Goal: Check status: Check status

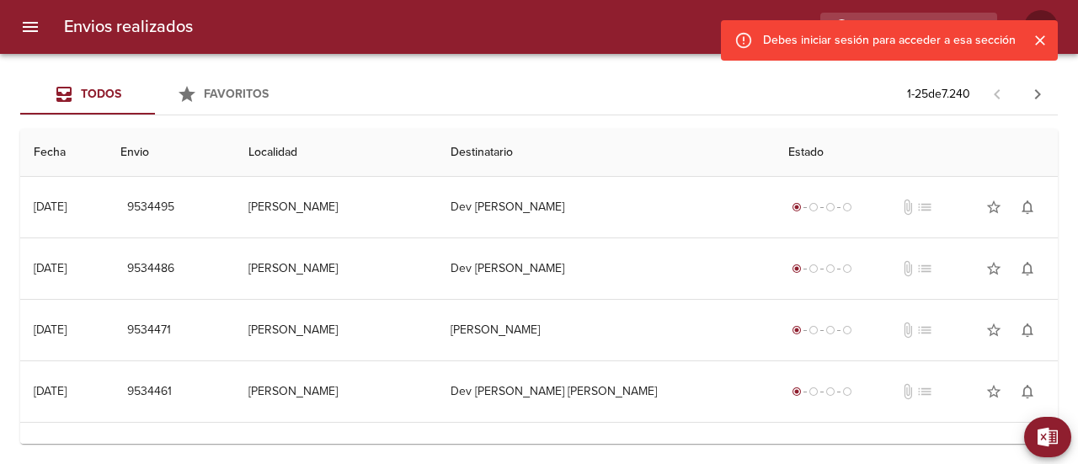
drag, startPoint x: 1040, startPoint y: 44, endPoint x: 1030, endPoint y: 40, distance: 11.0
click at [1039, 43] on icon "Cerrar" at bounding box center [1040, 40] width 17 height 17
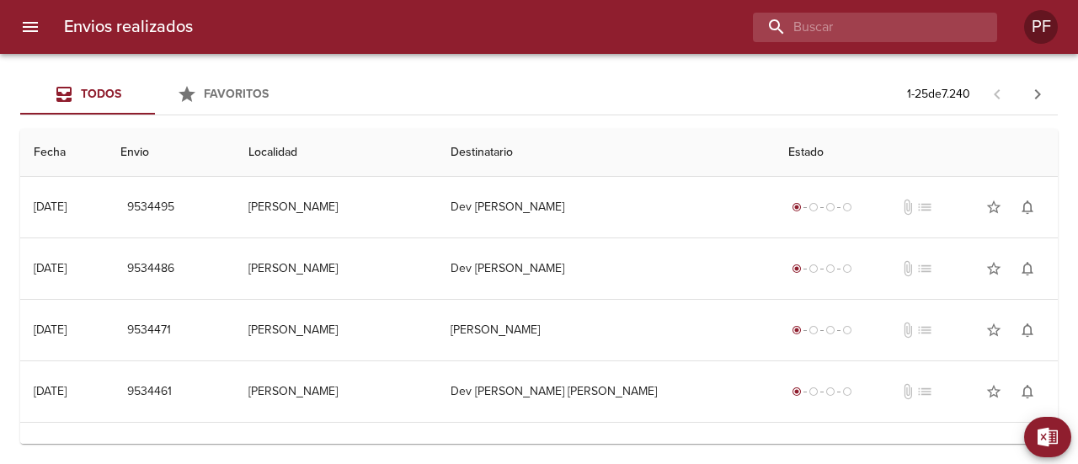
click at [945, 20] on input "buscar" at bounding box center [861, 27] width 216 height 29
paste input "[PERSON_NAME] [PERSON_NAME]"
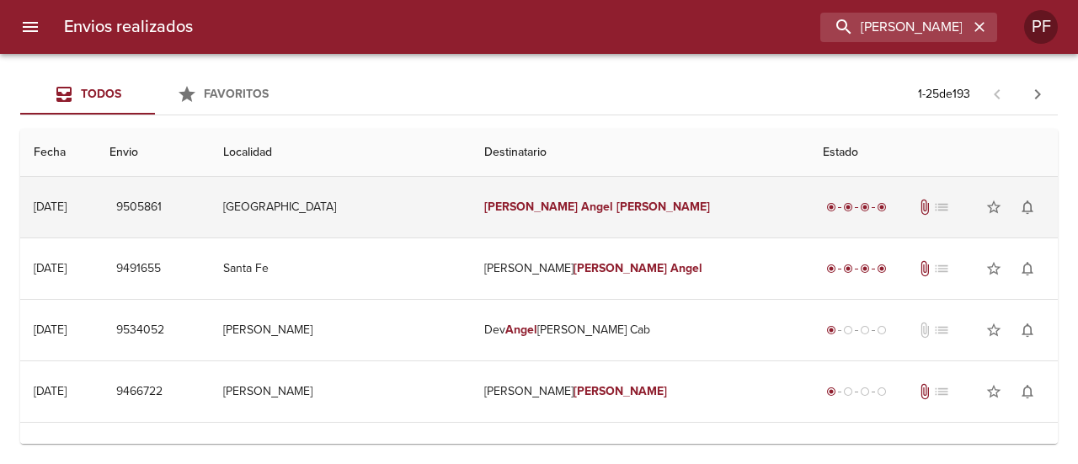
click at [619, 206] on em "[PERSON_NAME]" at bounding box center [664, 207] width 94 height 14
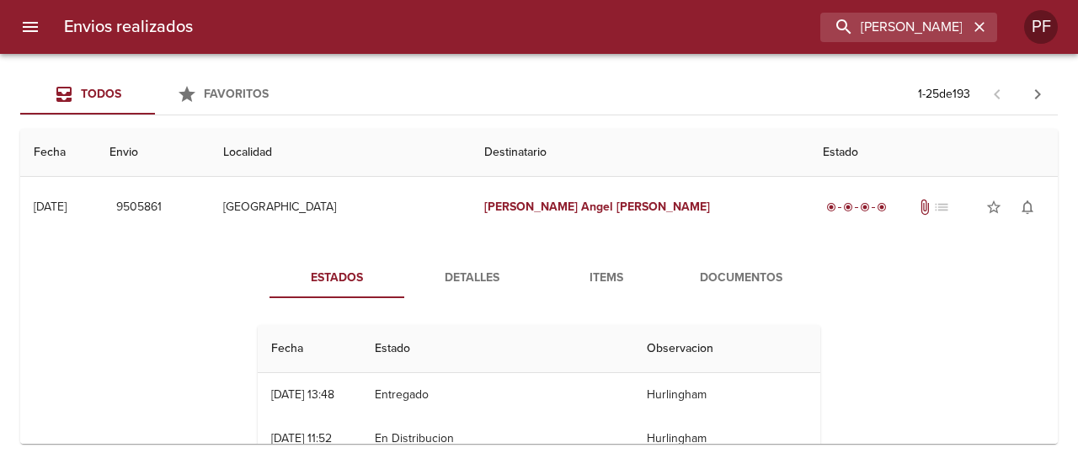
scroll to position [84, 0]
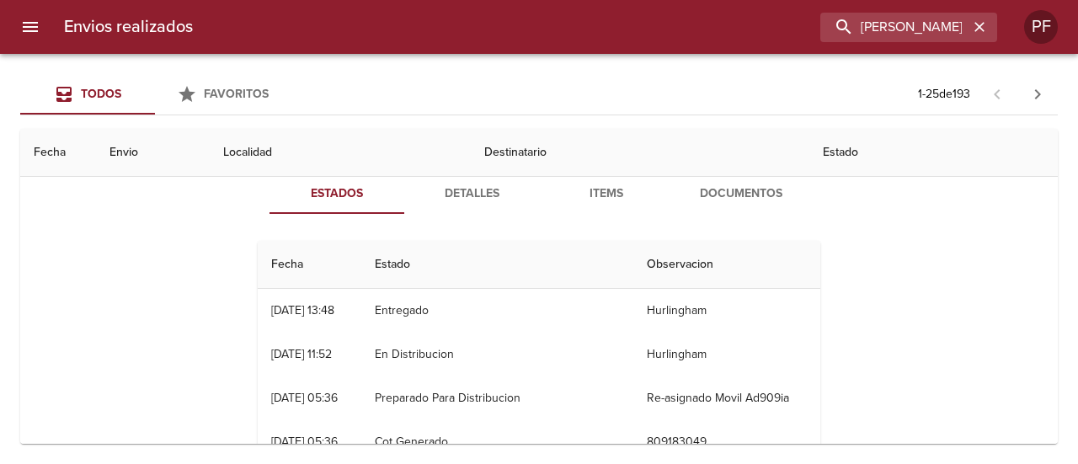
drag, startPoint x: 264, startPoint y: 309, endPoint x: 297, endPoint y: 309, distance: 33.7
click at [297, 309] on td "26/08 [DATE] 13:48" at bounding box center [310, 311] width 104 height 44
click at [275, 311] on div "[DATE] 13:48" at bounding box center [302, 310] width 63 height 14
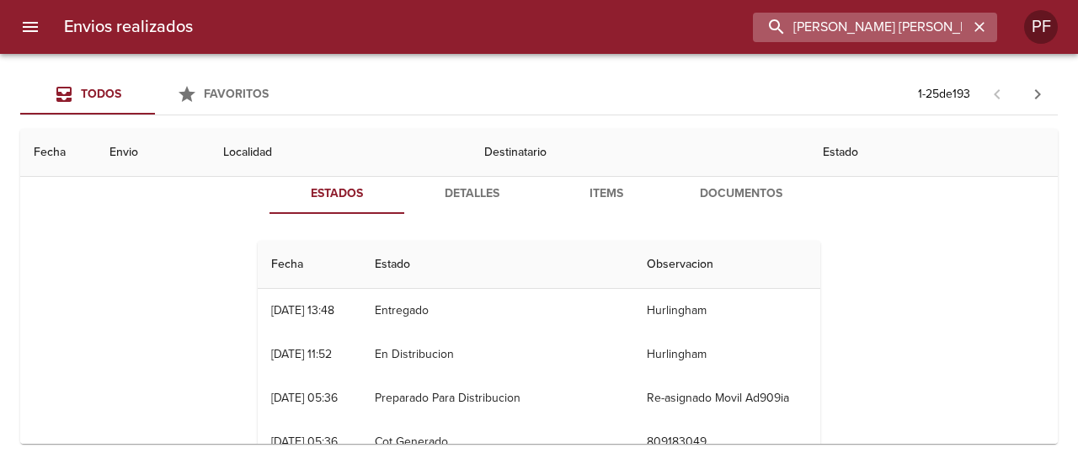
click at [881, 19] on input "[PERSON_NAME] [PERSON_NAME]" at bounding box center [861, 27] width 216 height 29
paste input "ARIA DEL CARME QUEV"
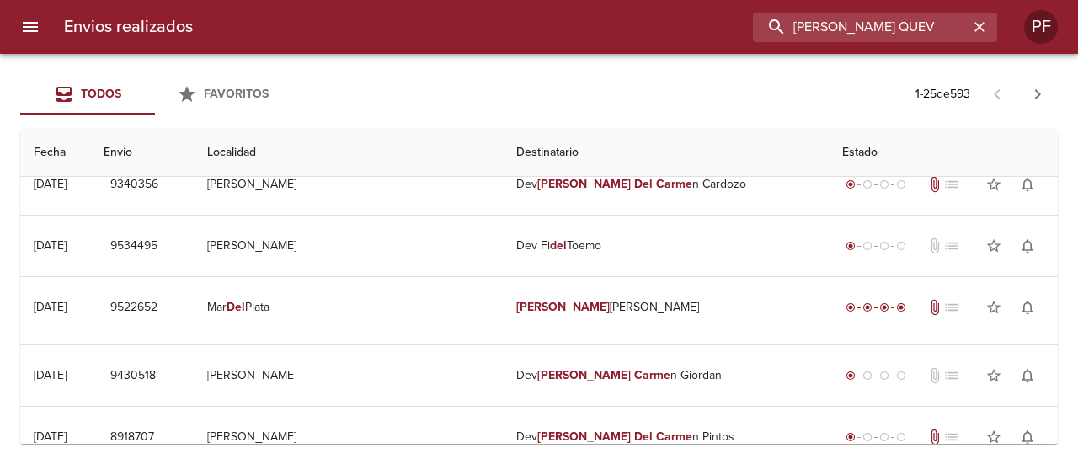
scroll to position [0, 0]
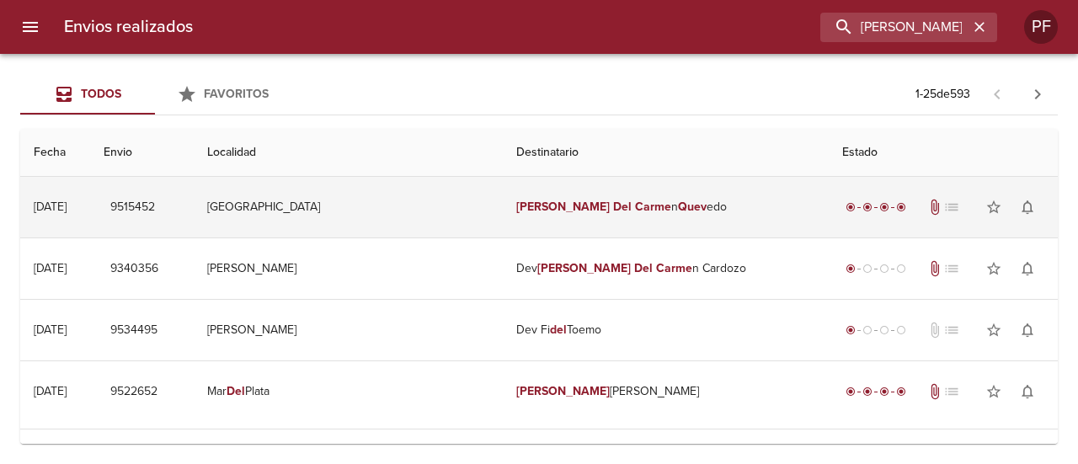
click at [532, 231] on td "[PERSON_NAME] n Quev edo" at bounding box center [666, 207] width 326 height 61
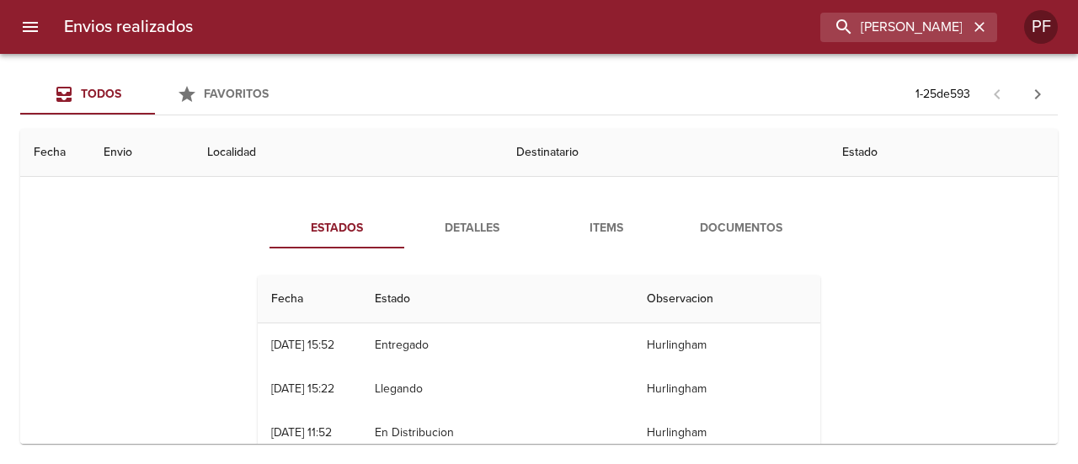
scroll to position [84, 0]
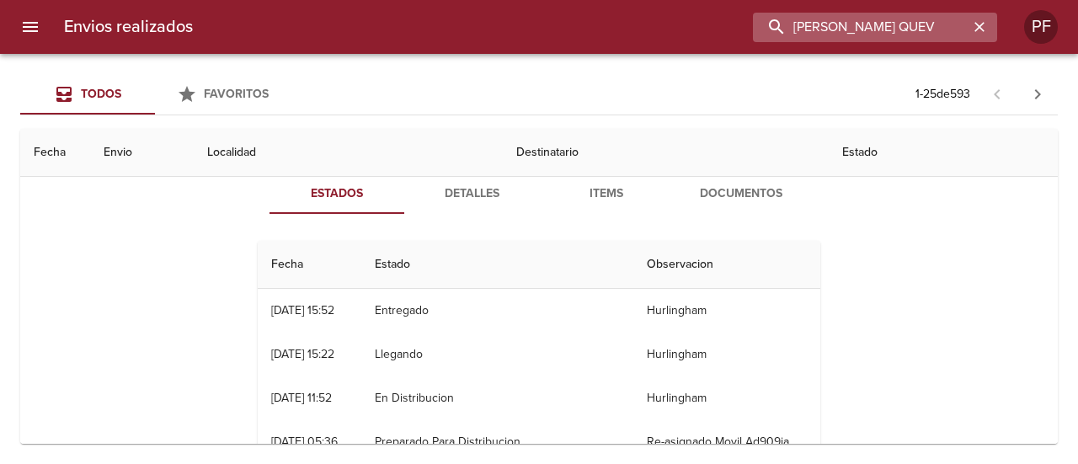
click at [901, 40] on input "[PERSON_NAME] QUEV" at bounding box center [861, 27] width 216 height 29
paste input "ANALIA [PERSON_NAME]"
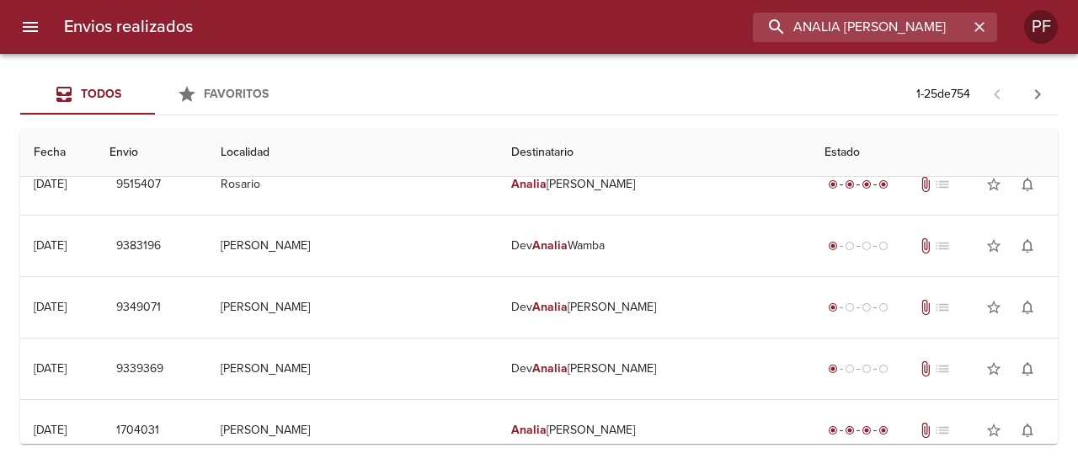
scroll to position [0, 0]
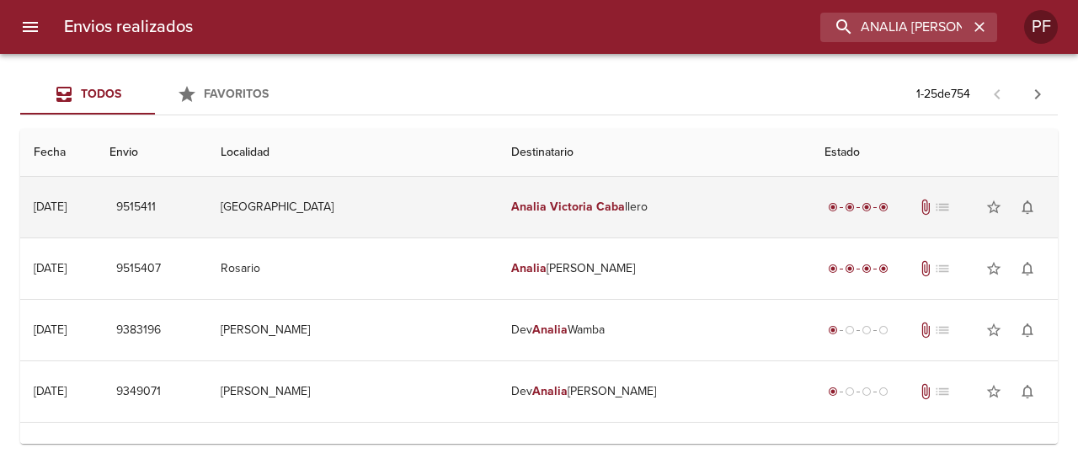
click at [554, 218] on td "[PERSON_NAME] [PERSON_NAME] llero" at bounding box center [654, 207] width 313 height 61
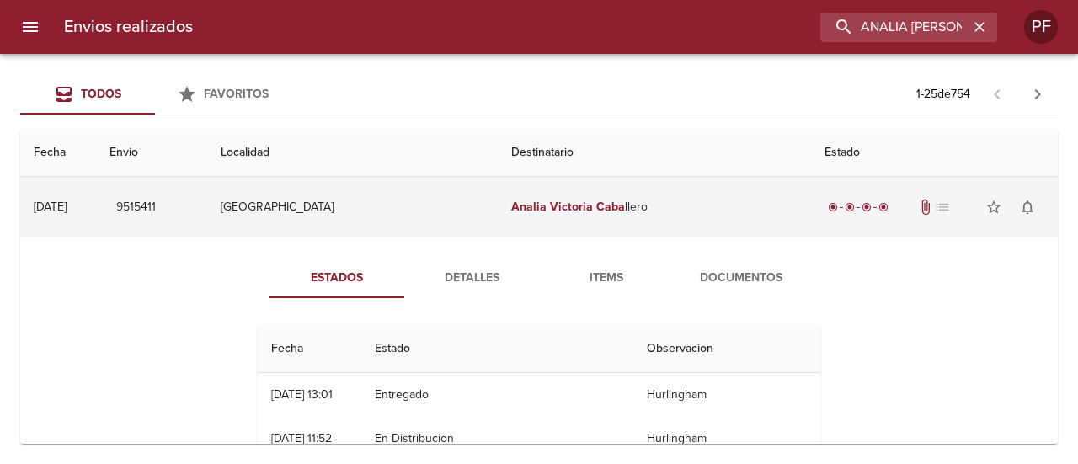
scroll to position [84, 0]
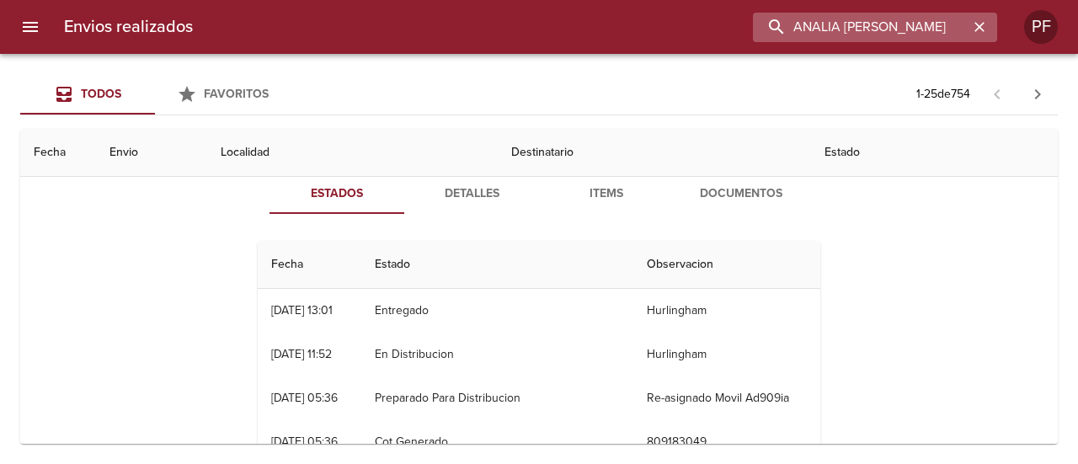
click at [883, 31] on input "ANALIA [PERSON_NAME]" at bounding box center [861, 27] width 216 height 29
paste input "[PERSON_NAME]"
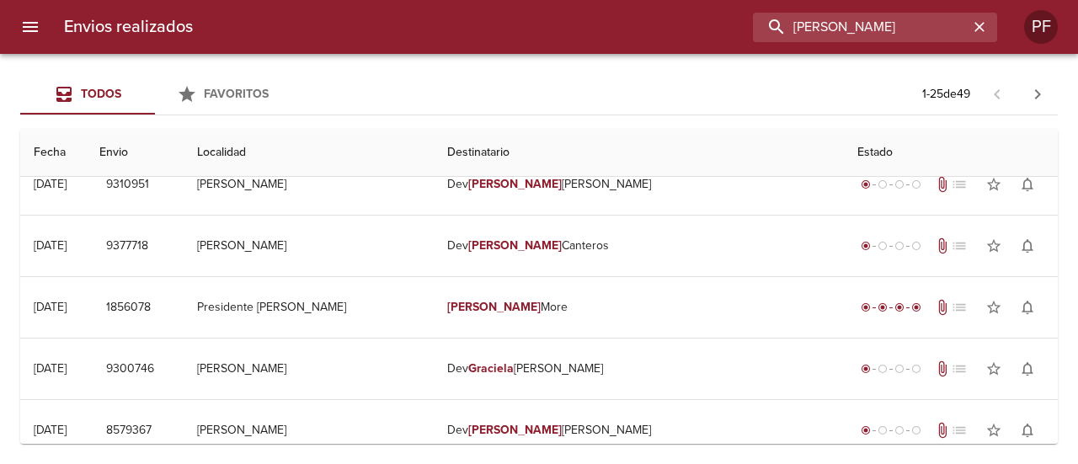
scroll to position [0, 0]
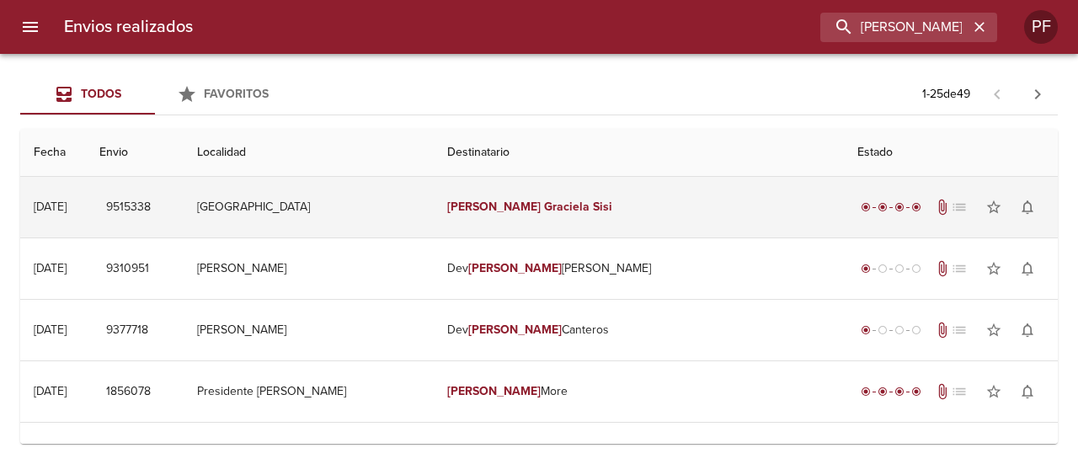
click at [487, 212] on em "[PERSON_NAME]" at bounding box center [494, 207] width 94 height 14
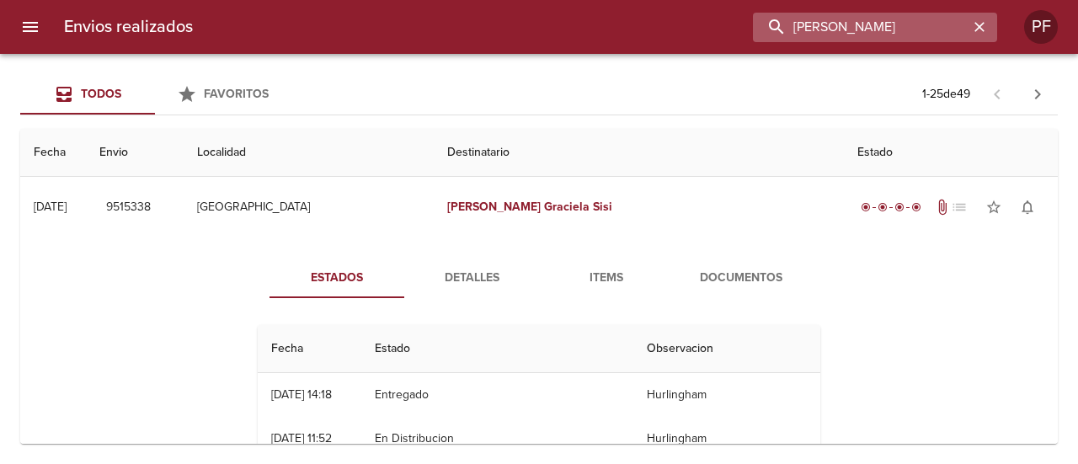
click at [867, 24] on input "[PERSON_NAME]" at bounding box center [861, 27] width 216 height 29
paste input "[PERSON_NAME]"
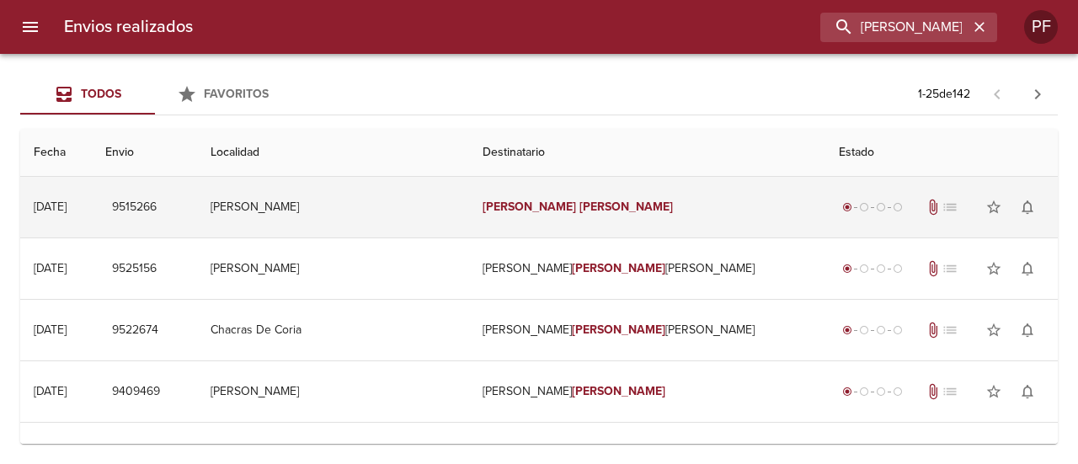
click at [575, 217] on td "[PERSON_NAME]" at bounding box center [647, 207] width 356 height 61
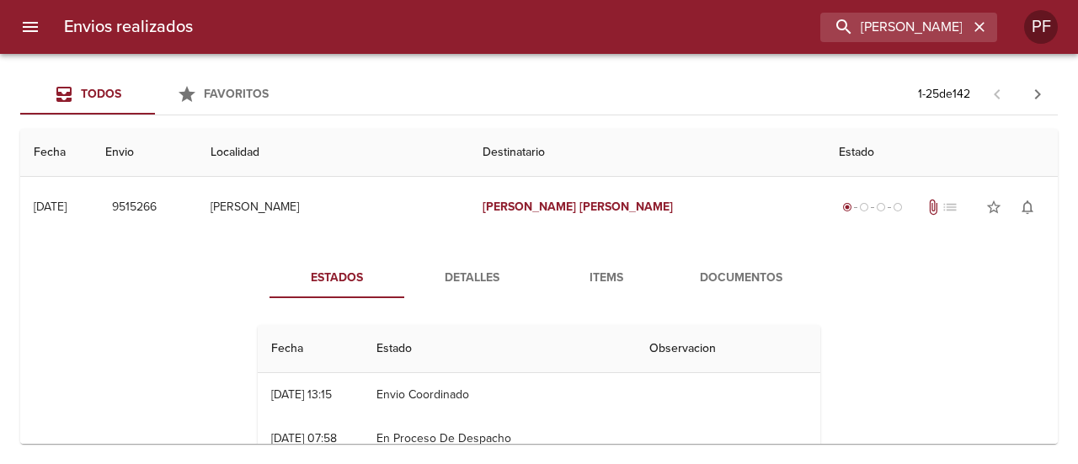
scroll to position [84, 0]
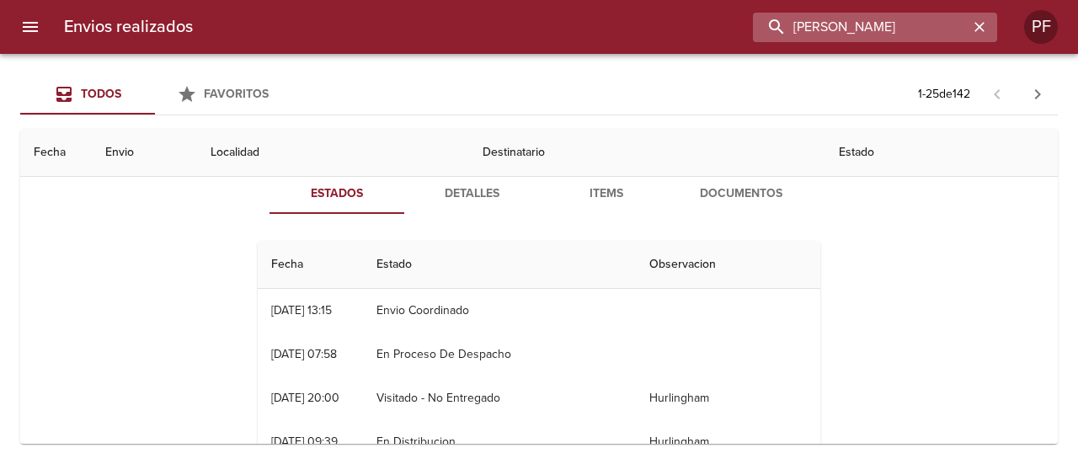
click at [929, 33] on input "[PERSON_NAME]" at bounding box center [861, 27] width 216 height 29
paste input "[PERSON_NAME]"
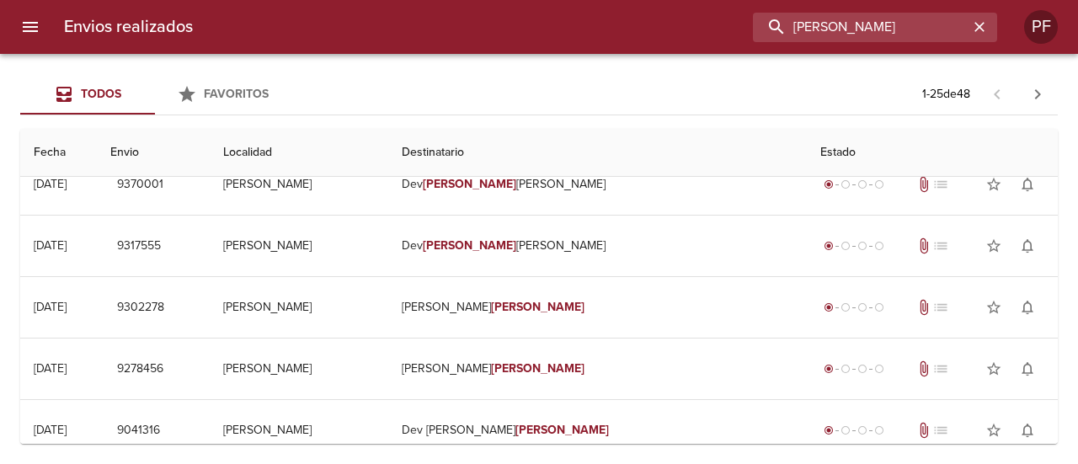
scroll to position [0, 0]
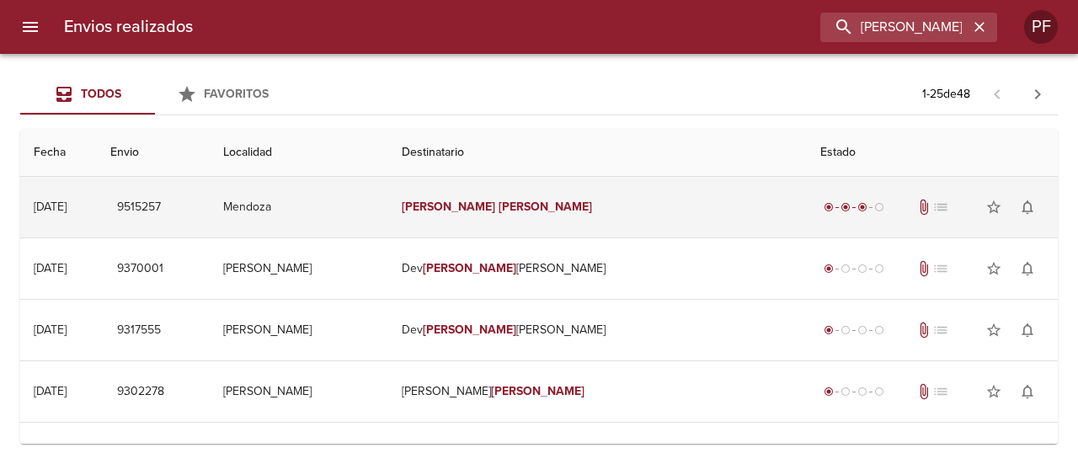
click at [561, 220] on td "[PERSON_NAME]" at bounding box center [597, 207] width 419 height 61
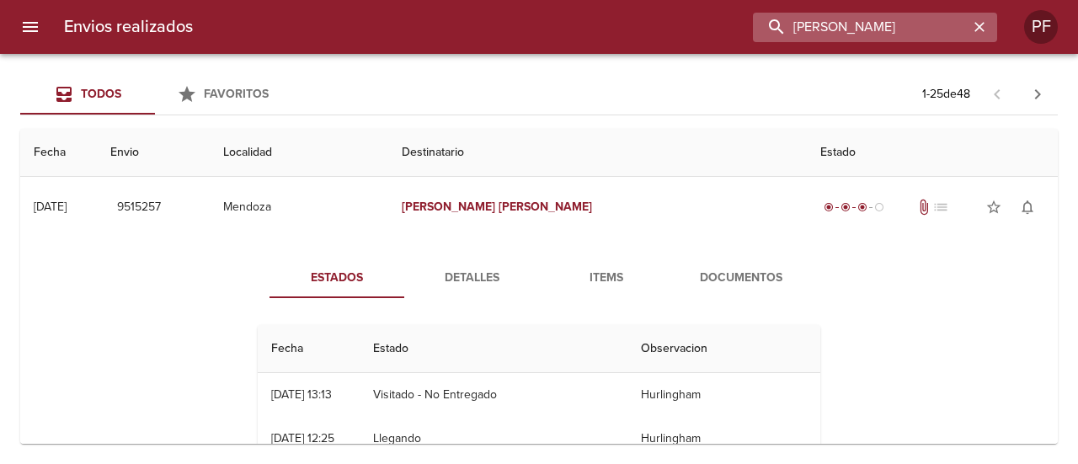
click at [941, 28] on input "[PERSON_NAME]" at bounding box center [861, 27] width 216 height 29
paste input "[PERSON_NAME]"
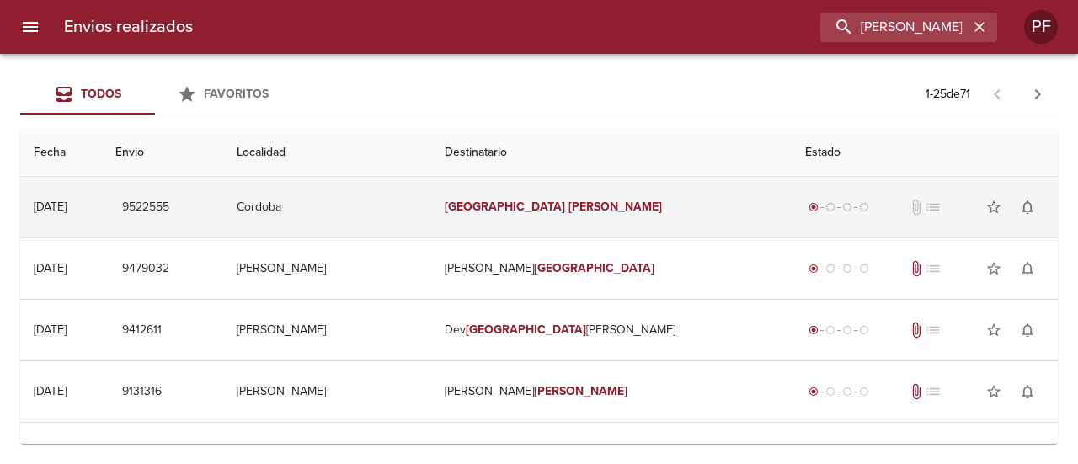
click at [565, 197] on td "[PERSON_NAME]" at bounding box center [611, 207] width 361 height 61
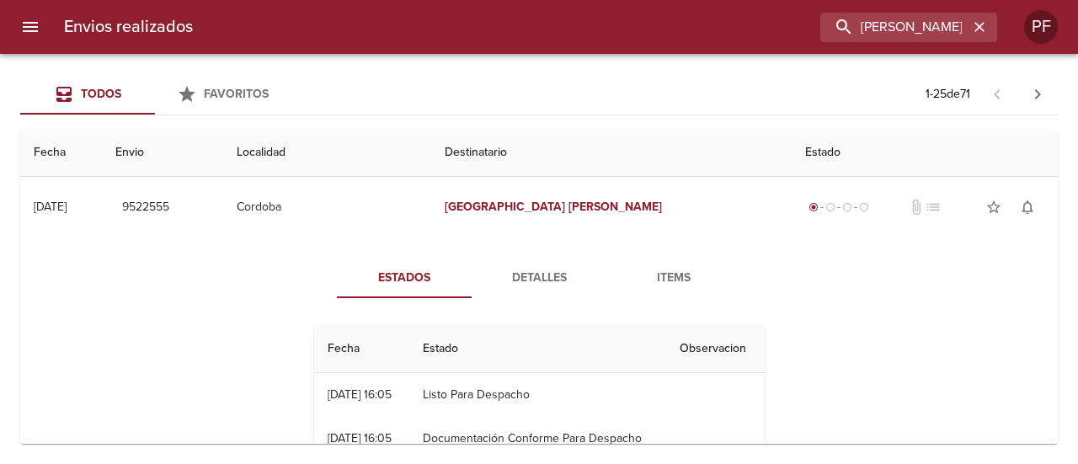
scroll to position [84, 0]
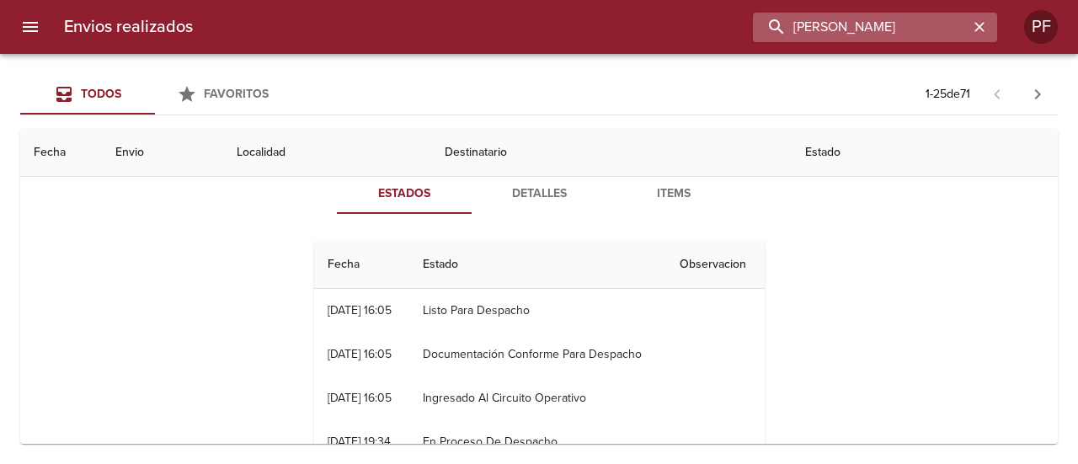
click at [907, 24] on input "[PERSON_NAME]" at bounding box center [861, 27] width 216 height 29
paste input "[PERSON_NAME]"
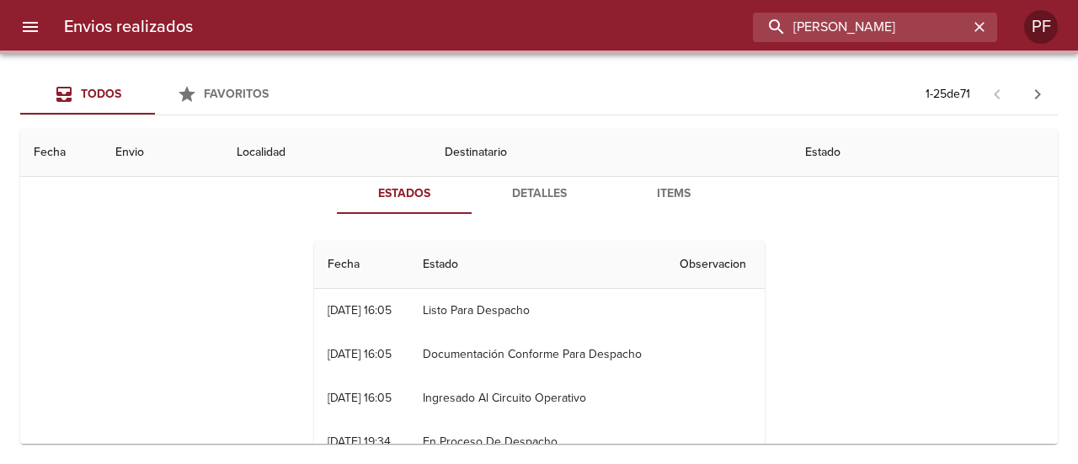
scroll to position [0, 0]
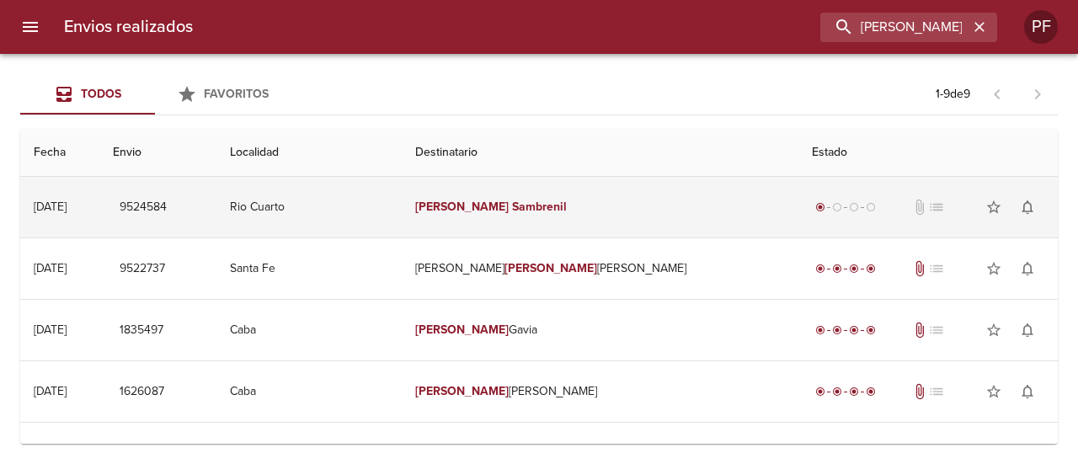
click at [627, 210] on td "[PERSON_NAME]" at bounding box center [600, 207] width 397 height 61
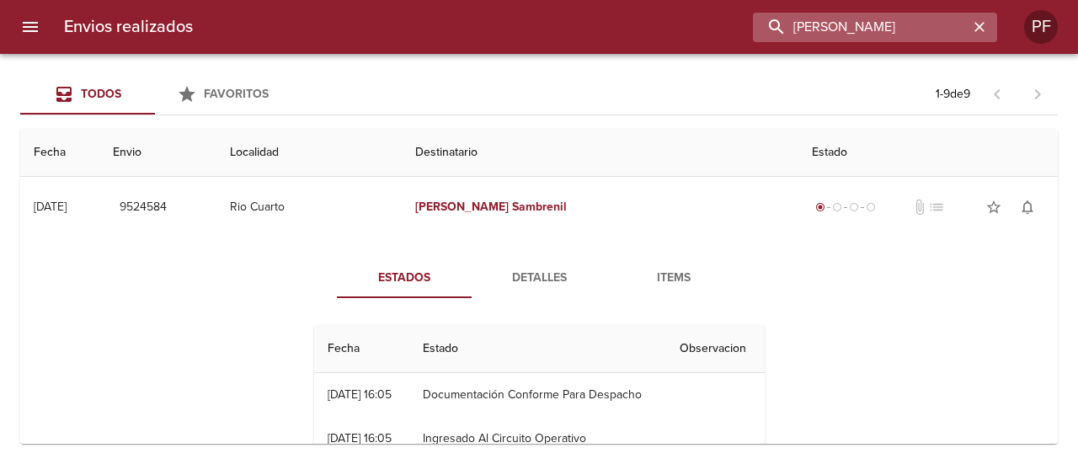
click at [912, 31] on input "[PERSON_NAME]" at bounding box center [861, 27] width 216 height 29
paste input "[PERSON_NAME]"
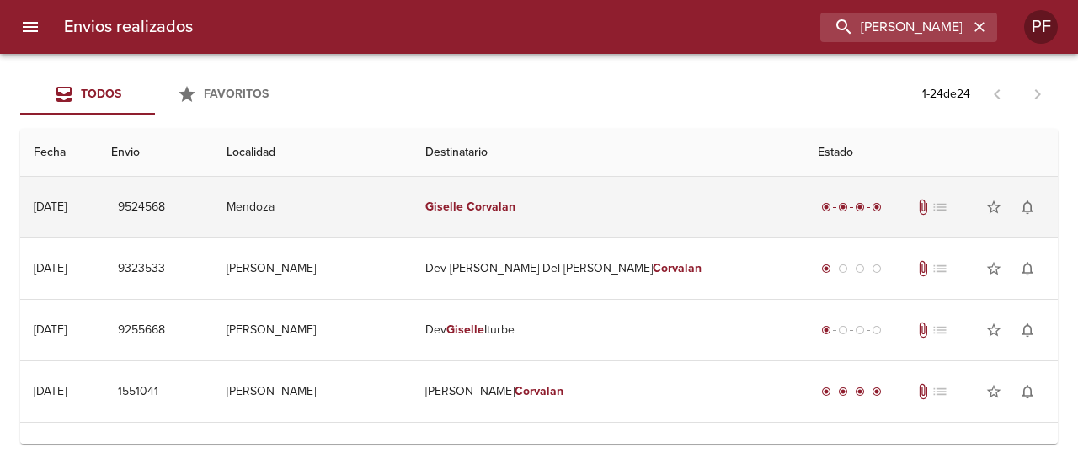
click at [511, 222] on td "[PERSON_NAME]" at bounding box center [608, 207] width 393 height 61
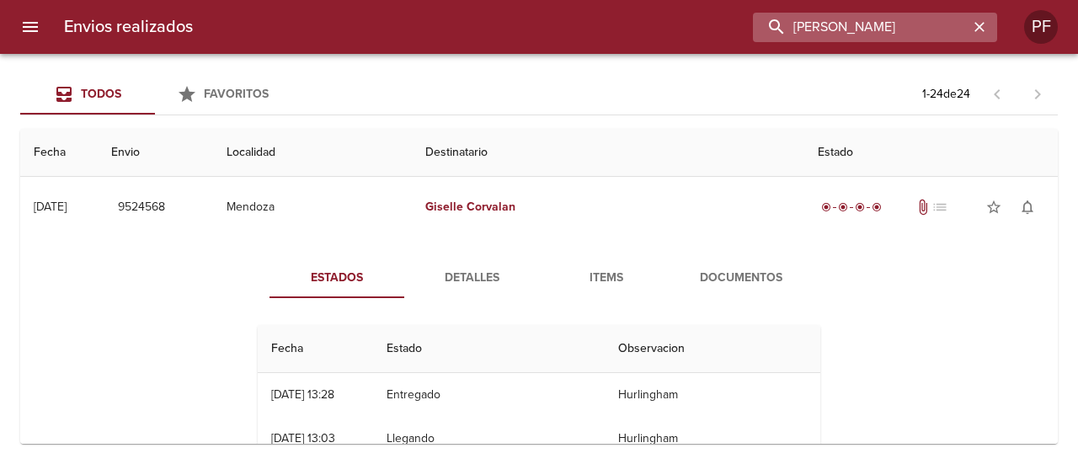
click at [927, 32] on input "[PERSON_NAME]" at bounding box center [861, 27] width 216 height 29
paste input "[PERSON_NAME]"
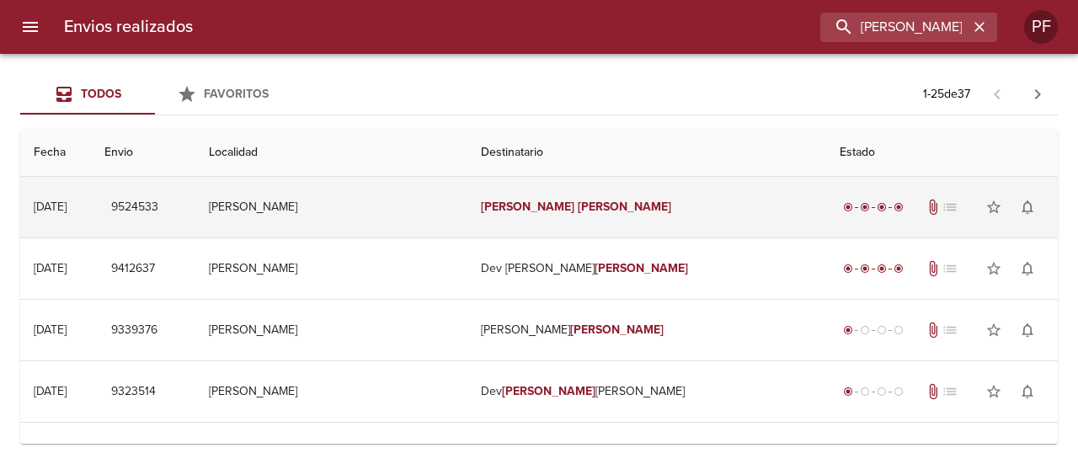
click at [613, 188] on td "[PERSON_NAME]" at bounding box center [647, 207] width 358 height 61
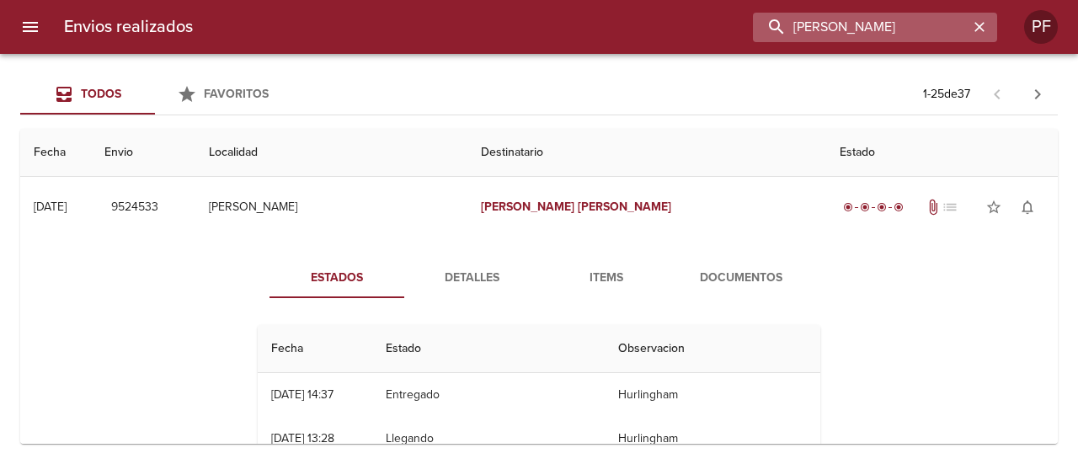
click at [879, 29] on input "[PERSON_NAME]" at bounding box center [861, 27] width 216 height 29
paste input "[PERSON_NAME]"
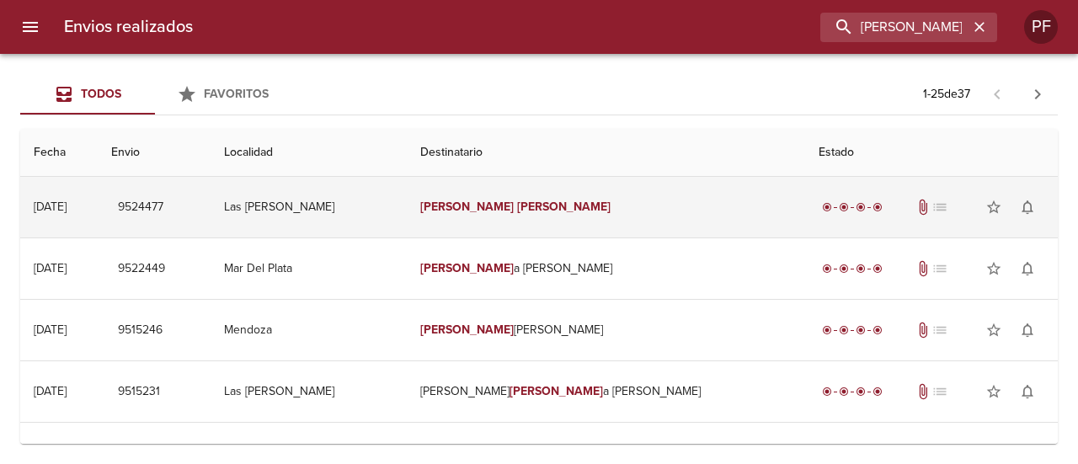
click at [503, 204] on em "[PERSON_NAME]" at bounding box center [467, 207] width 94 height 14
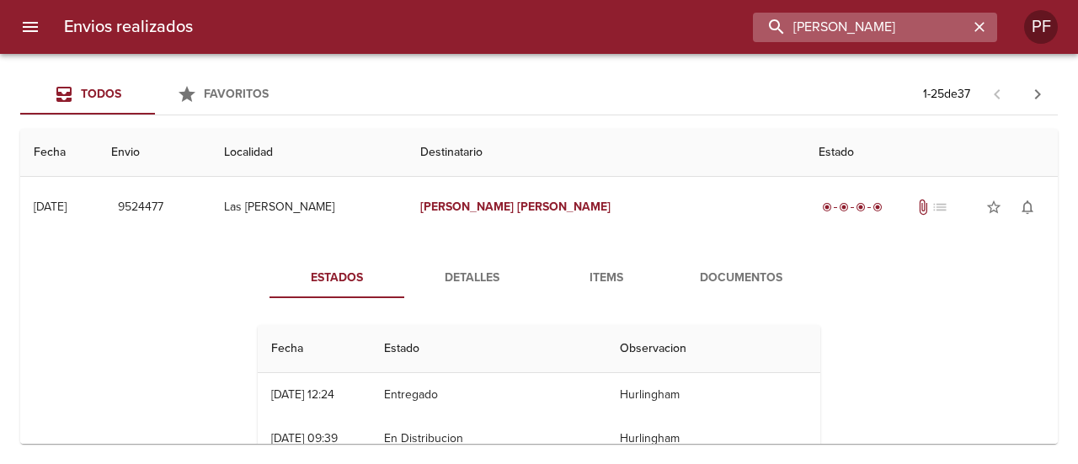
click at [869, 35] on input "[PERSON_NAME]" at bounding box center [861, 27] width 216 height 29
paste input "[PERSON_NAME]"
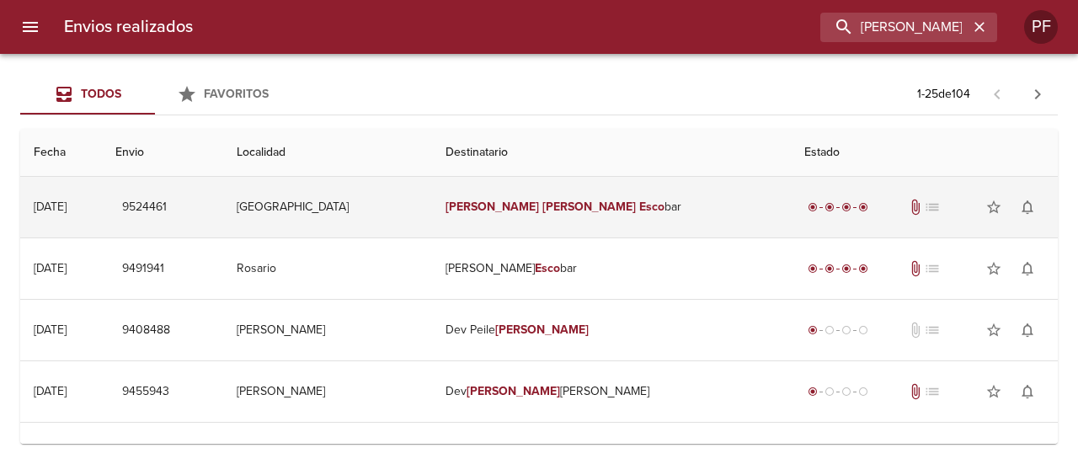
click at [530, 217] on td "[PERSON_NAME] bar" at bounding box center [611, 207] width 359 height 61
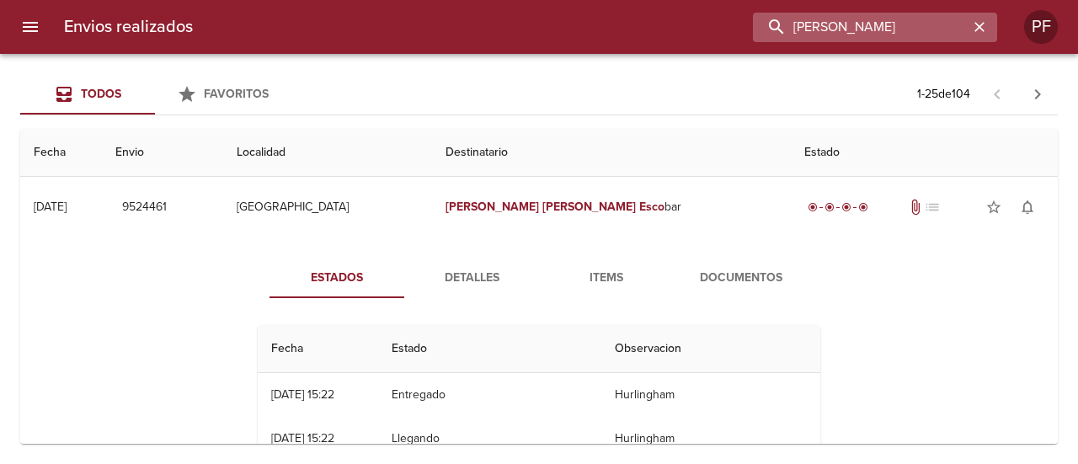
click at [893, 22] on input "[PERSON_NAME]" at bounding box center [861, 27] width 216 height 29
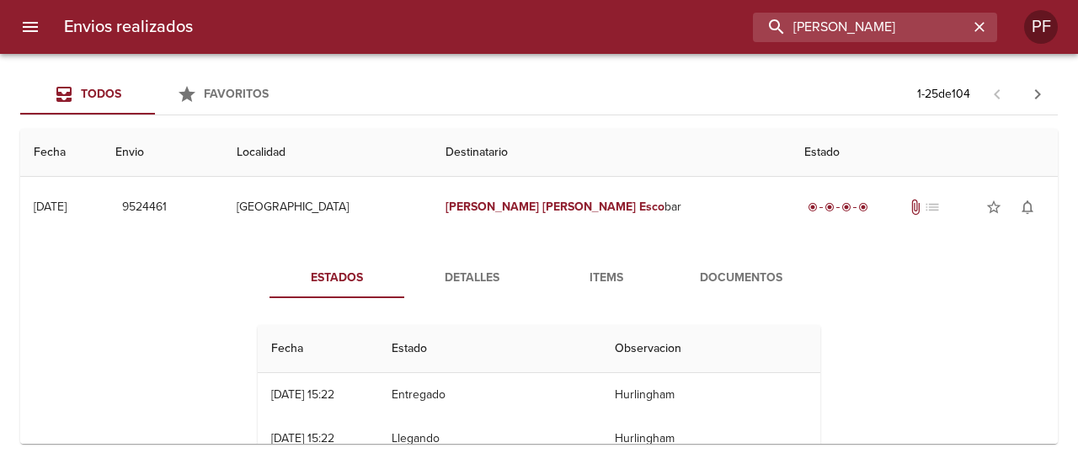
paste input "[PERSON_NAME]"
type input "M"
paste input "[PERSON_NAME]"
type input "[PERSON_NAME]"
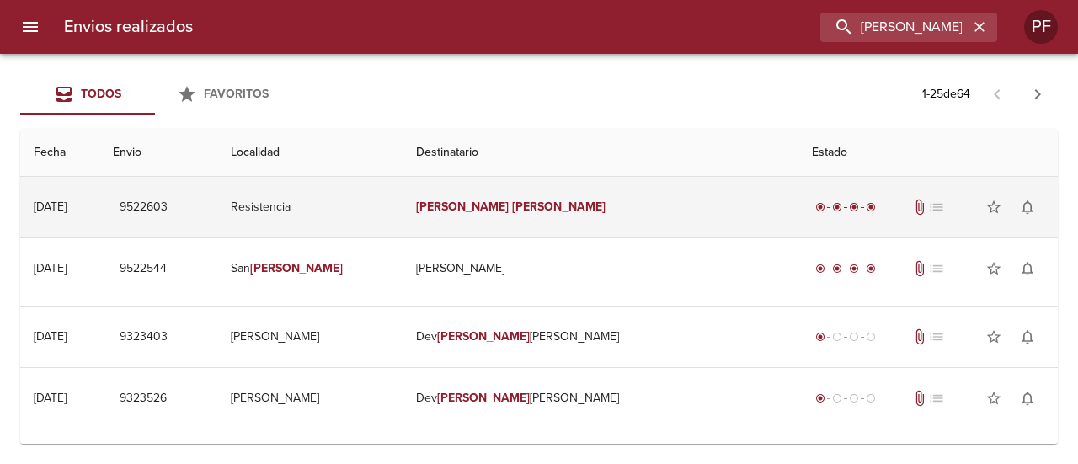
click at [543, 217] on td "[PERSON_NAME]" at bounding box center [601, 207] width 396 height 61
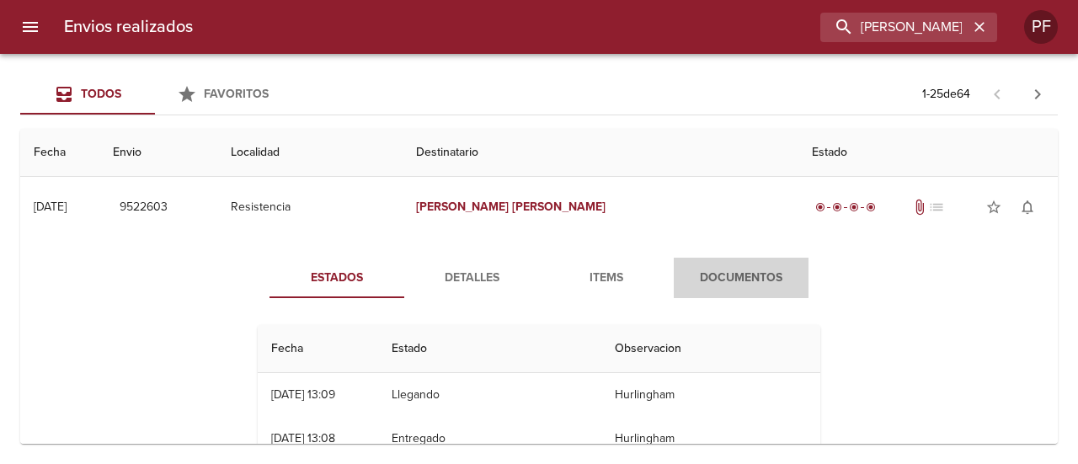
click at [704, 273] on span "Documentos" at bounding box center [741, 278] width 115 height 21
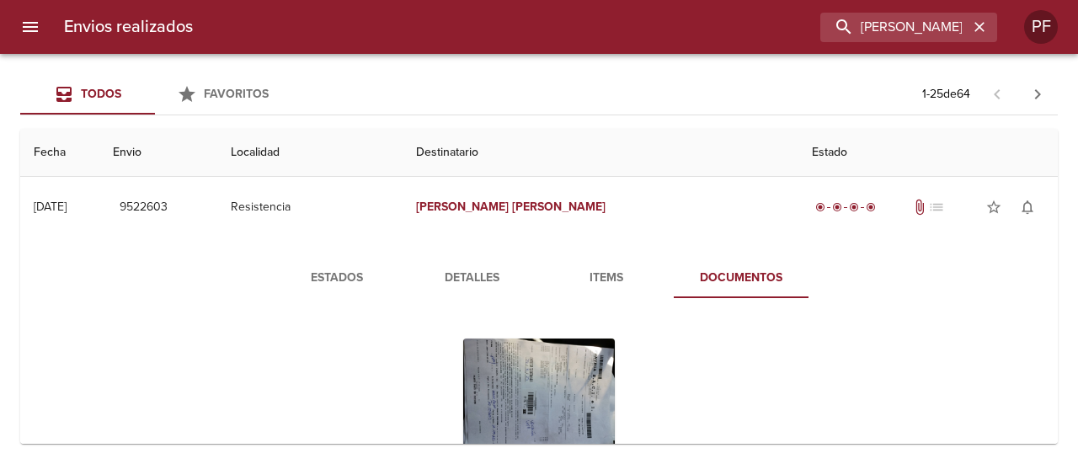
click at [345, 278] on span "Estados" at bounding box center [337, 278] width 115 height 21
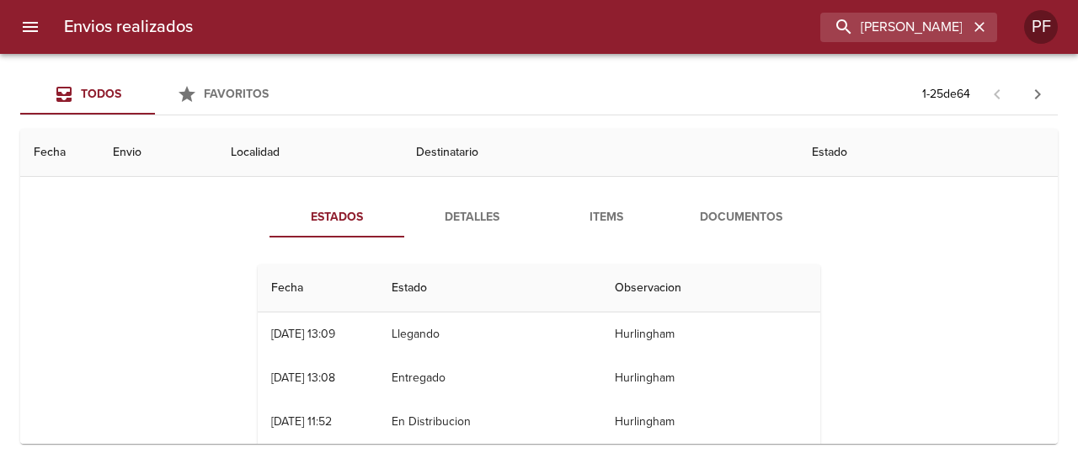
scroll to position [84, 0]
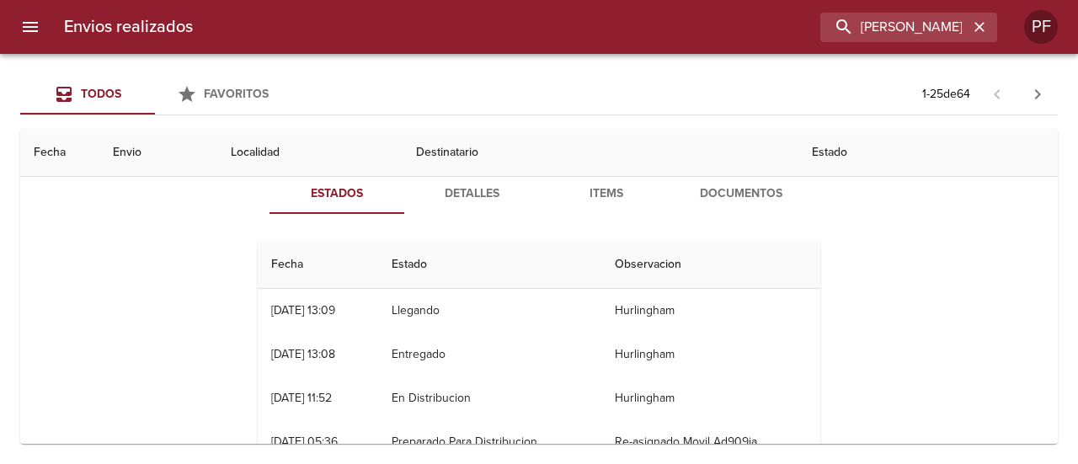
click at [898, 11] on div "Envios realizados [PERSON_NAME] PF" at bounding box center [539, 27] width 1078 height 54
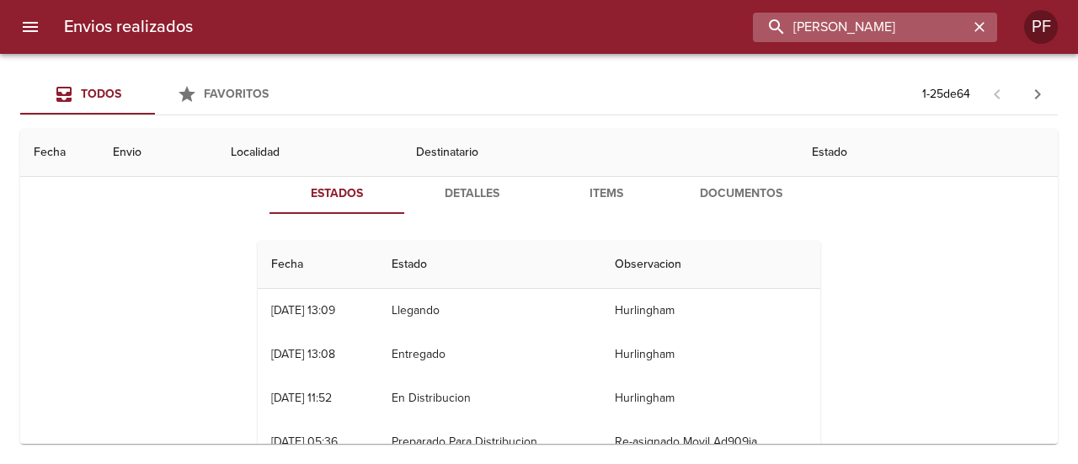
click at [880, 34] on input "[PERSON_NAME]" at bounding box center [861, 27] width 216 height 29
paste input "[PERSON_NAME]"
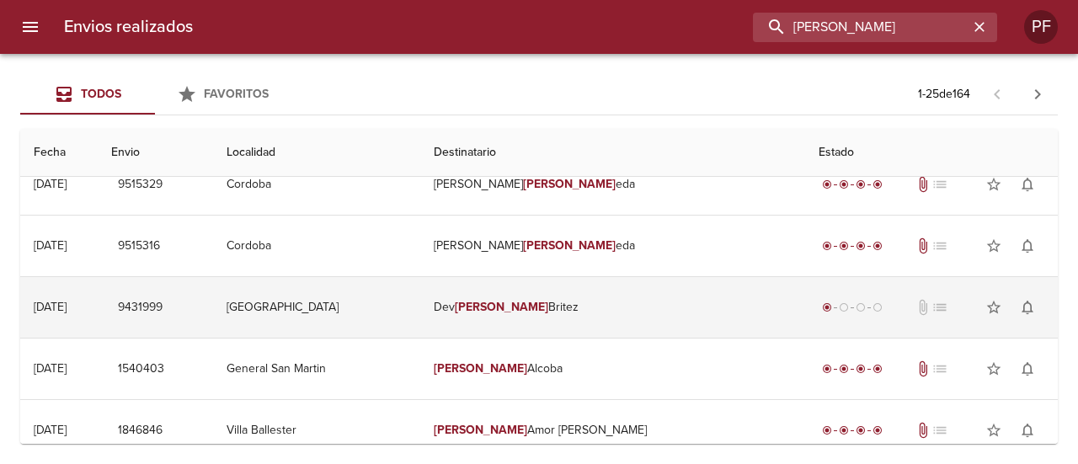
scroll to position [0, 0]
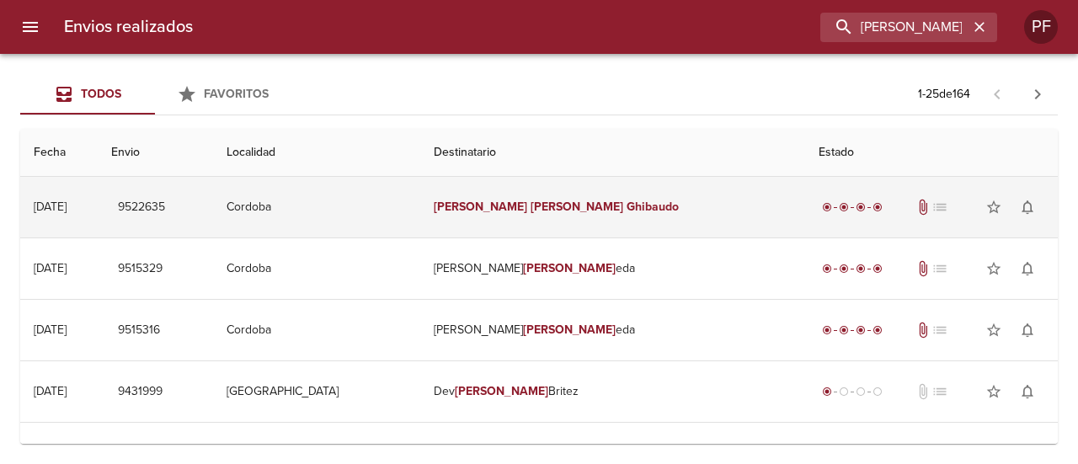
click at [613, 228] on td "[PERSON_NAME]" at bounding box center [613, 207] width 386 height 61
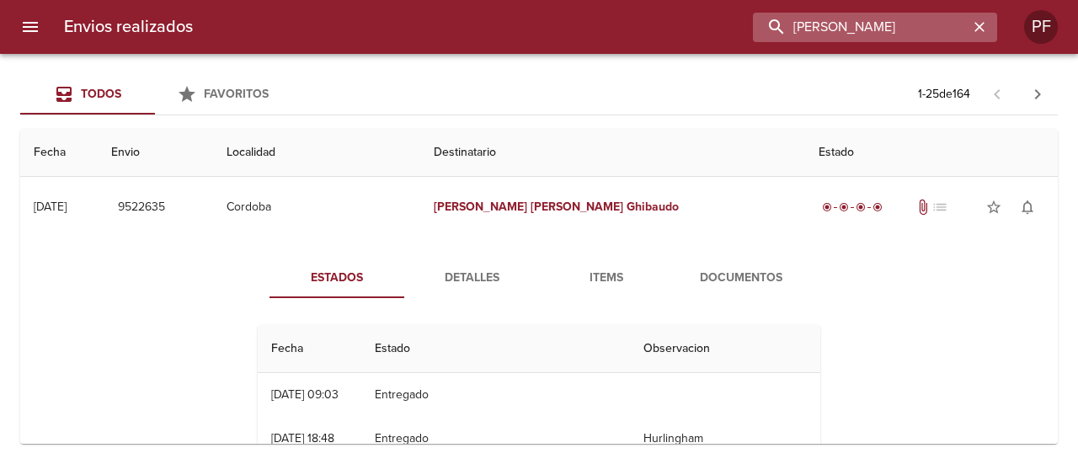
click at [870, 21] on input "[PERSON_NAME]" at bounding box center [861, 27] width 216 height 29
paste input "[PERSON_NAME]"
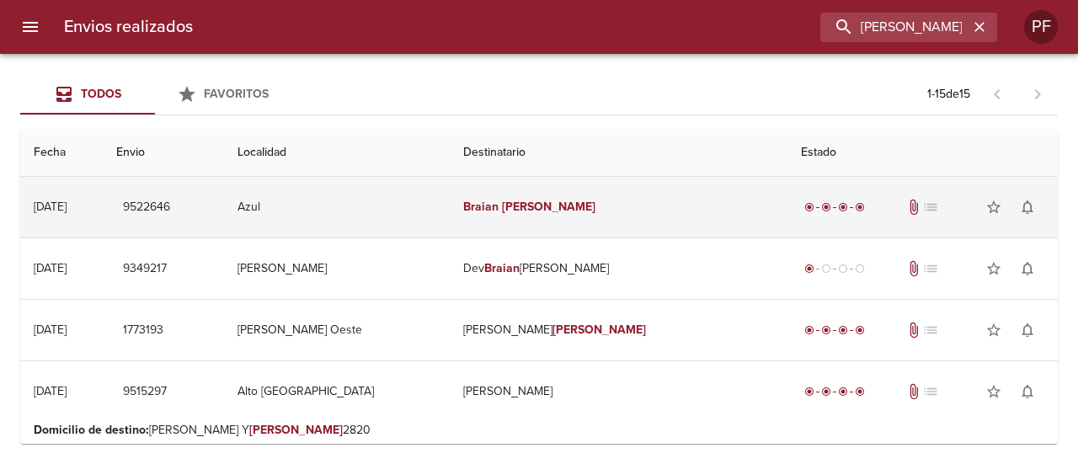
click at [568, 214] on td "[PERSON_NAME]" at bounding box center [619, 207] width 338 height 61
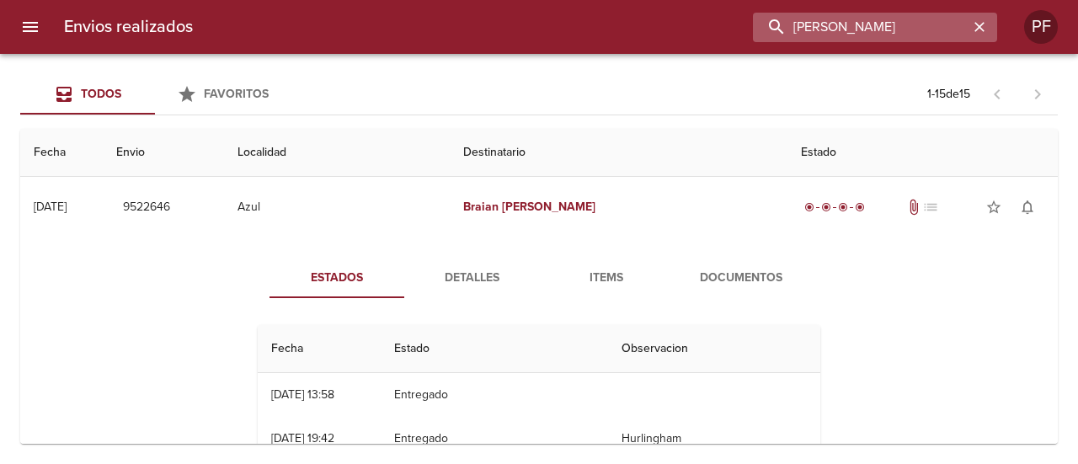
click at [903, 21] on input "[PERSON_NAME]" at bounding box center [861, 27] width 216 height 29
paste input "[PERSON_NAME]"
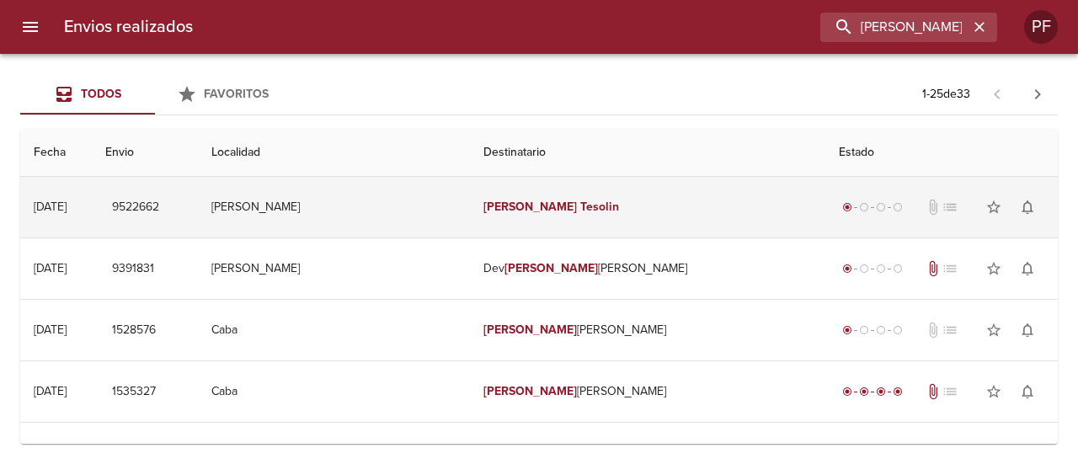
click at [581, 210] on em "Tesolin" at bounding box center [600, 207] width 39 height 14
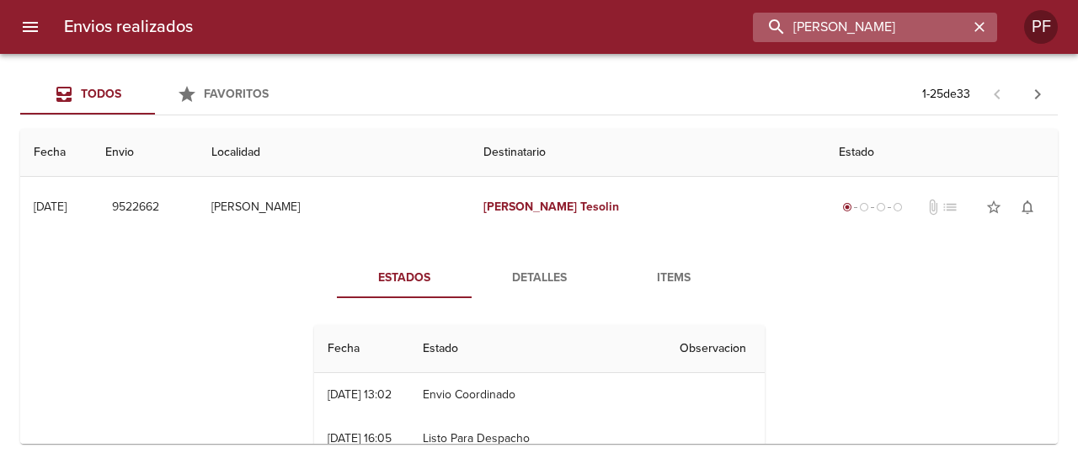
click at [924, 24] on input "[PERSON_NAME]" at bounding box center [861, 27] width 216 height 29
paste input "[PERSON_NAME]"
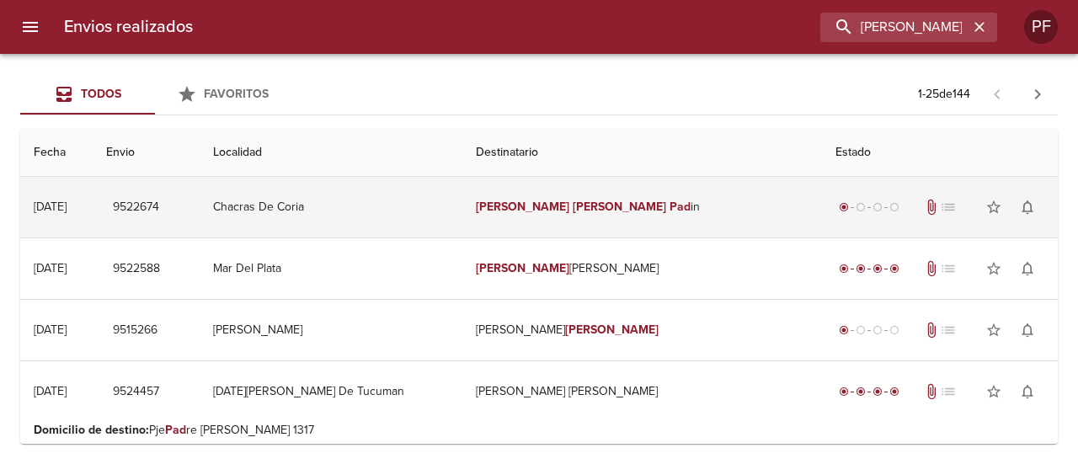
click at [674, 215] on td "[PERSON_NAME] Pad in" at bounding box center [643, 207] width 360 height 61
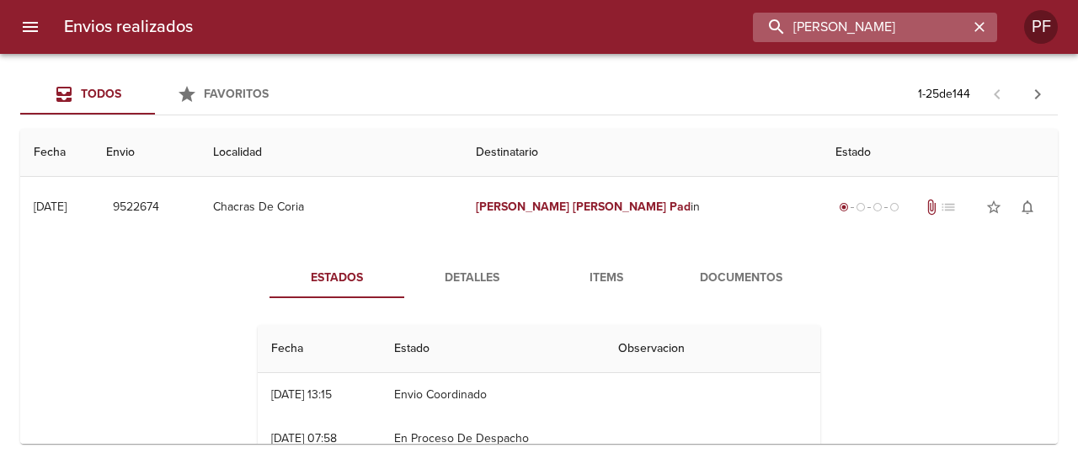
click at [915, 28] on input "[PERSON_NAME]" at bounding box center [861, 27] width 216 height 29
paste input "[PERSON_NAME] [PERSON_NAME]"
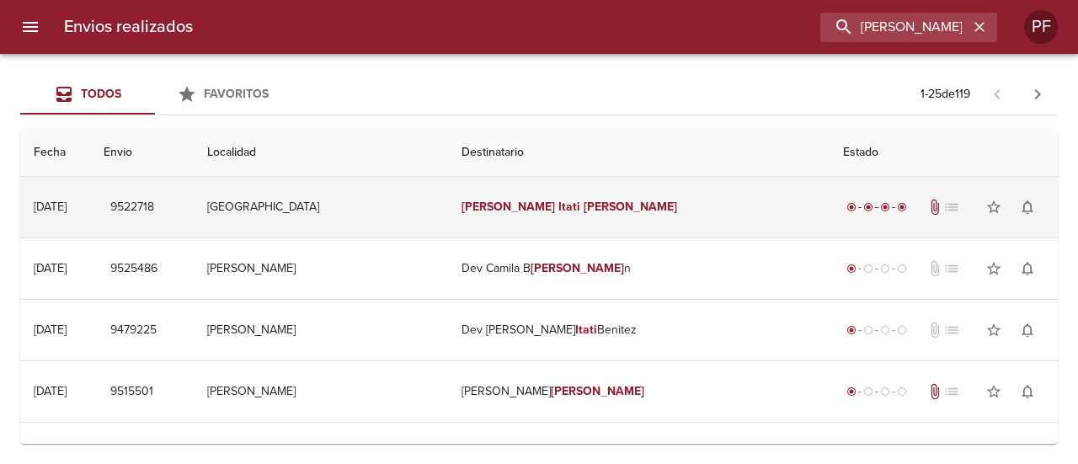
click at [570, 221] on td "[PERSON_NAME] [PERSON_NAME]" at bounding box center [639, 207] width 382 height 61
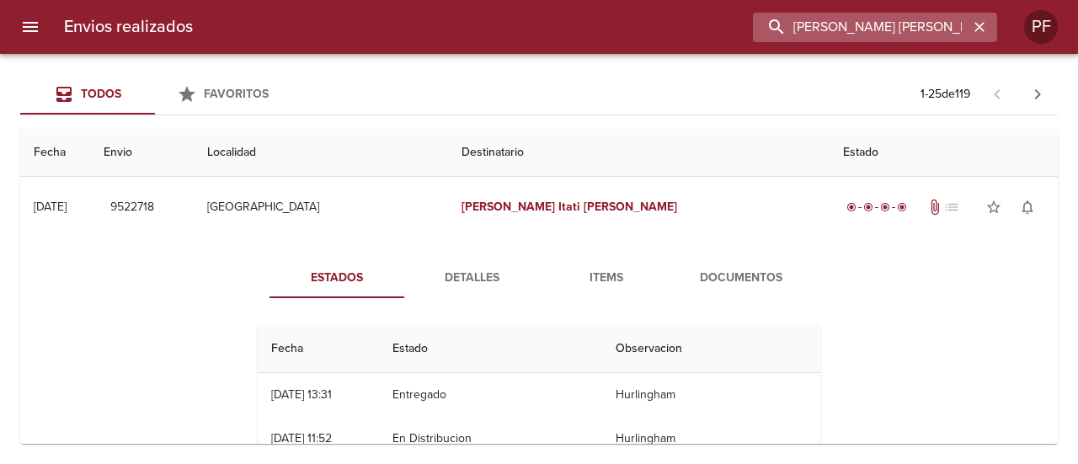
click at [879, 40] on input "[PERSON_NAME] [PERSON_NAME]" at bounding box center [861, 27] width 216 height 29
paste input "[PERSON_NAME]"
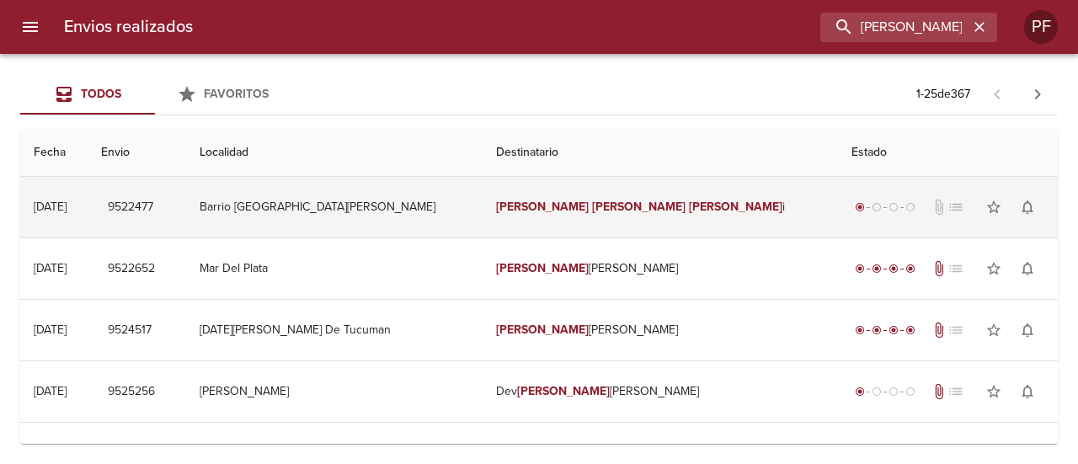
click at [514, 230] on td "[PERSON_NAME] i" at bounding box center [661, 207] width 356 height 61
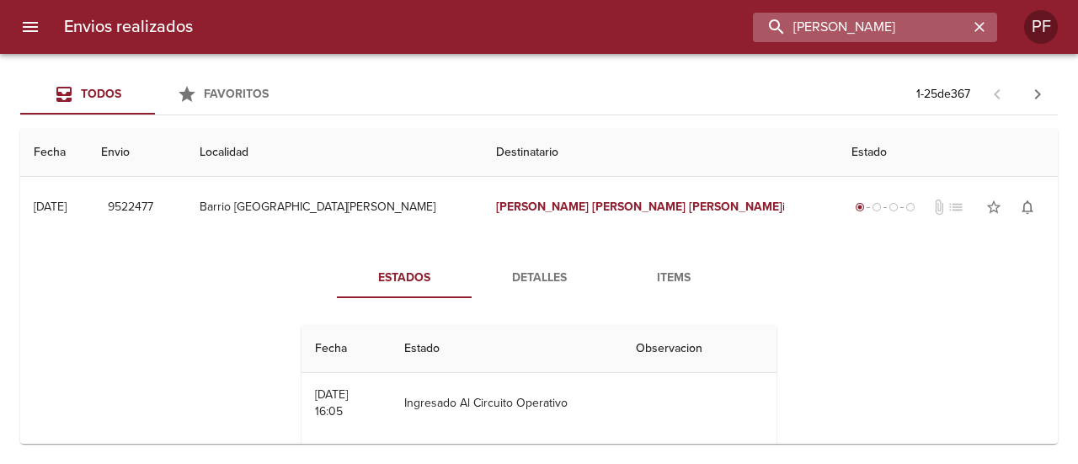
click at [861, 29] on input "[PERSON_NAME]" at bounding box center [861, 27] width 216 height 29
paste input "[PERSON_NAME]"
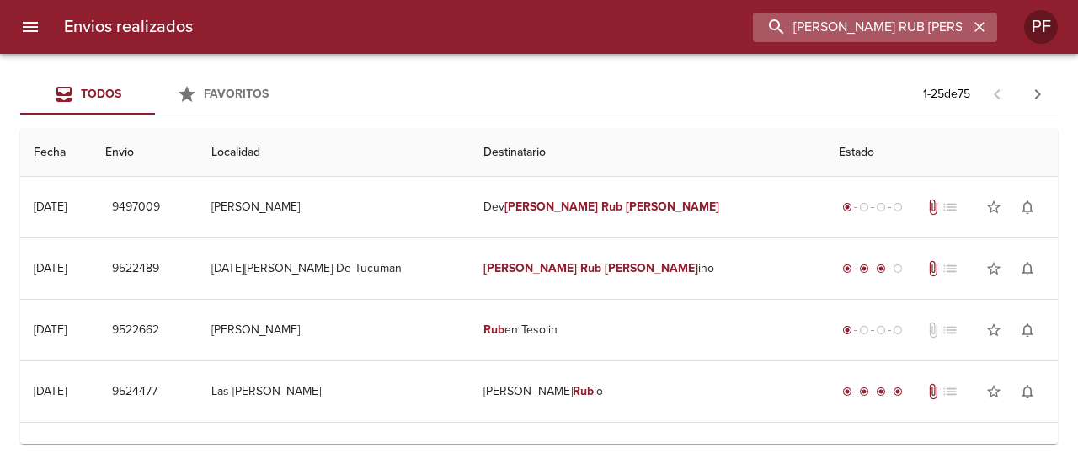
click at [880, 34] on input "[PERSON_NAME] RUB [PERSON_NAME]" at bounding box center [861, 27] width 216 height 29
paste input "IRIAM [PERSON_NAME] ARMOCID"
type input "[PERSON_NAME] [PERSON_NAME] ARMOCID"
